Goal: Task Accomplishment & Management: Manage account settings

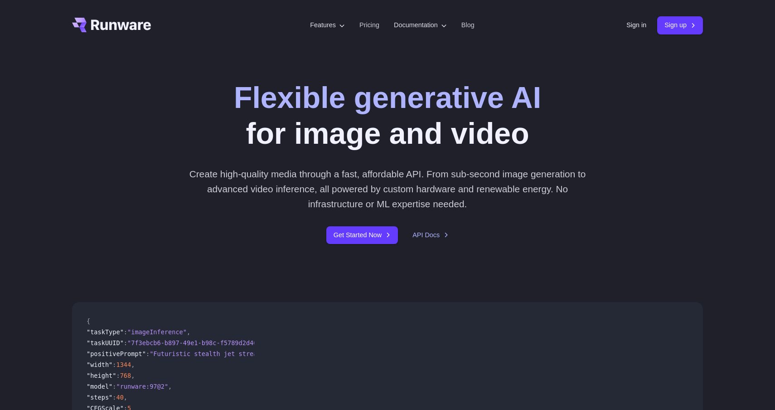
click at [627, 31] on div "Sign in Sign up" at bounding box center [665, 25] width 77 height 18
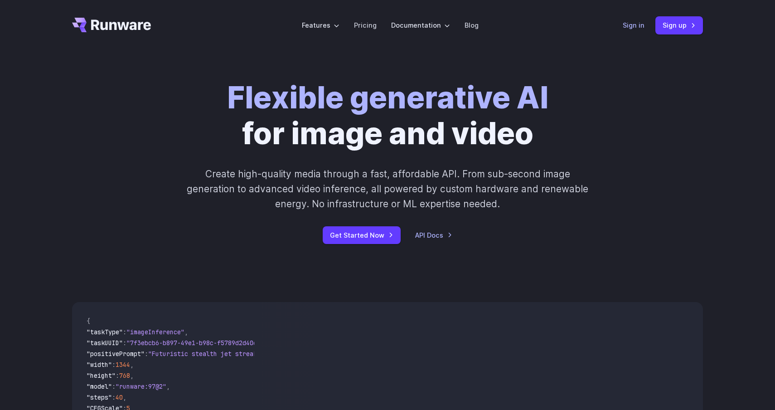
click at [629, 27] on link "Sign in" at bounding box center [634, 25] width 22 height 10
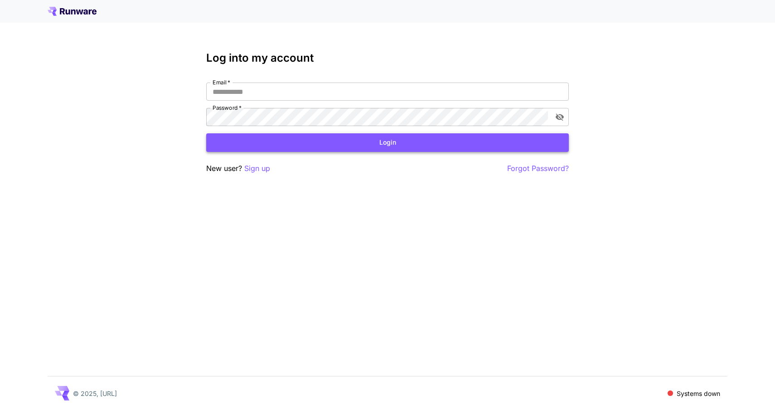
type input "**********"
click at [401, 146] on button "Login" at bounding box center [387, 142] width 363 height 19
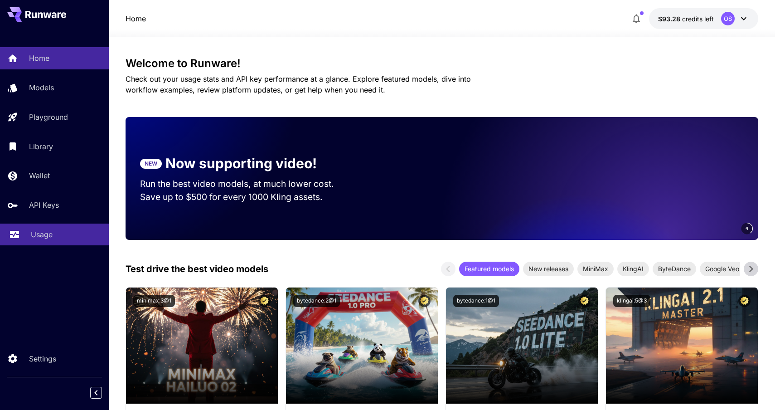
click at [50, 236] on p "Usage" at bounding box center [42, 234] width 22 height 11
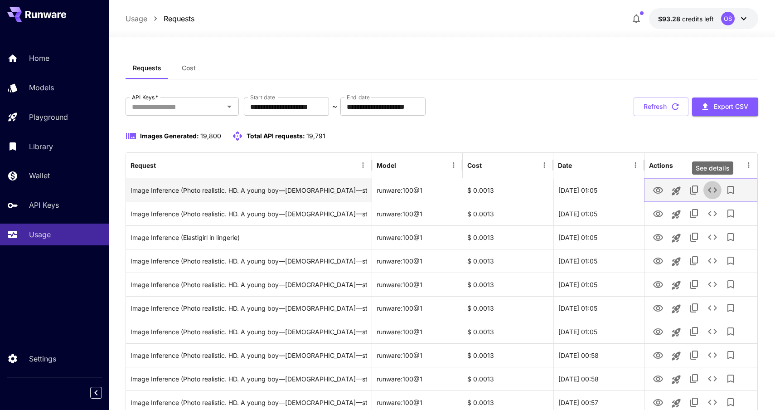
click at [712, 192] on icon "See details" at bounding box center [712, 190] width 11 height 11
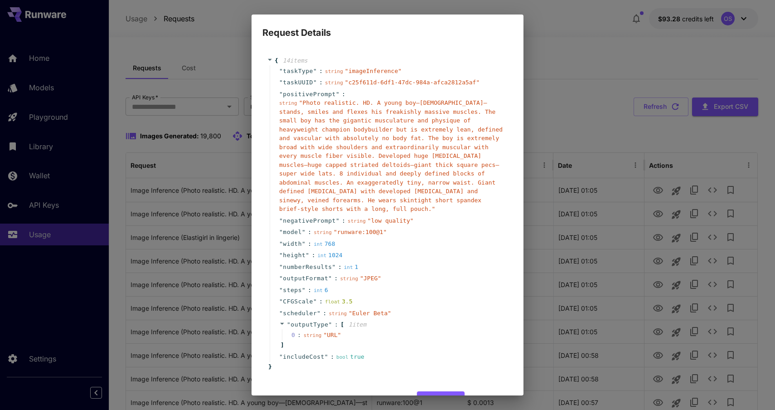
click at [572, 139] on div "Request Details { 14 item s " taskType " : string " imageInference " " taskUUID…" at bounding box center [387, 205] width 775 height 410
click at [574, 71] on div "Request Details { 14 item s " taskType " : string " imageInference " " taskUUID…" at bounding box center [387, 205] width 775 height 410
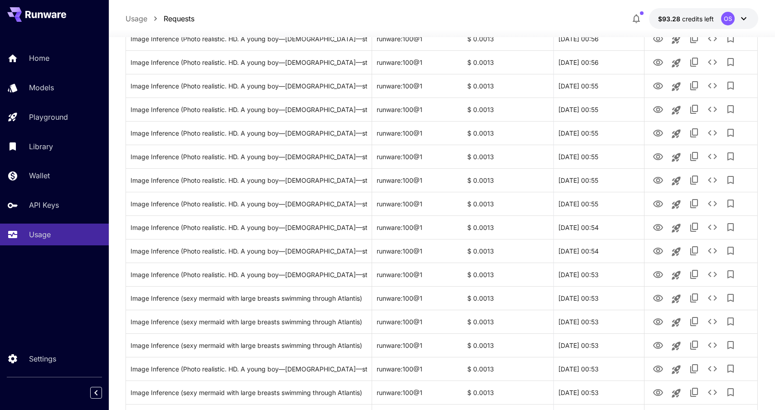
scroll to position [572, 0]
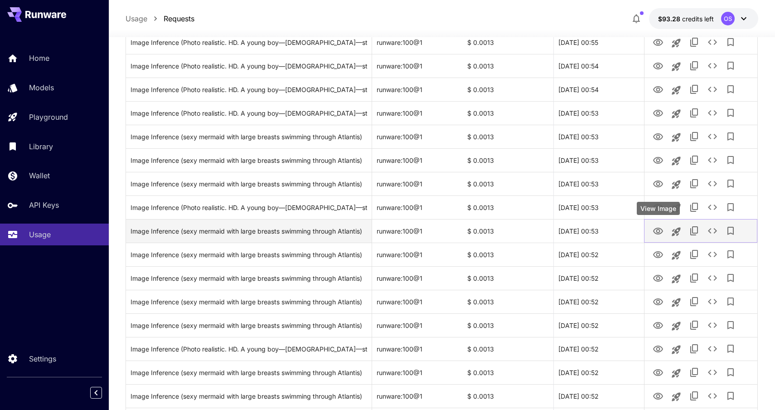
click at [661, 229] on icon "View Image" at bounding box center [658, 231] width 10 height 7
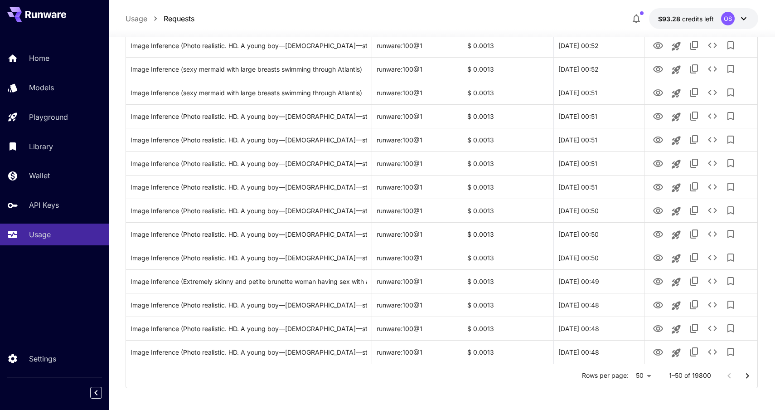
scroll to position [998, 0]
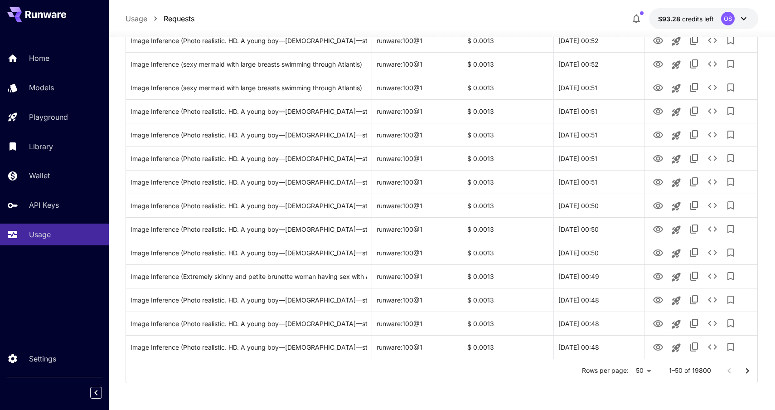
click at [752, 369] on icon "Go to next page" at bounding box center [747, 370] width 11 height 11
click at [744, 370] on icon "Go to next page" at bounding box center [747, 370] width 11 height 11
click at [749, 376] on button "Go to next page" at bounding box center [748, 371] width 18 height 18
click at [749, 372] on icon "Go to next page" at bounding box center [747, 370] width 11 height 11
